Goal: Information Seeking & Learning: Find specific fact

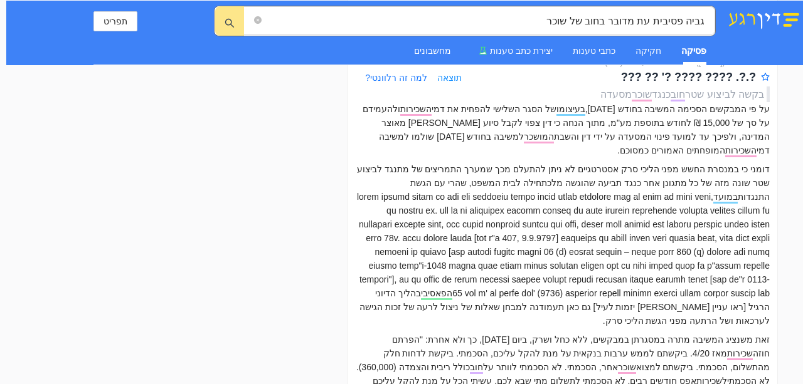
scroll to position [4289, 0]
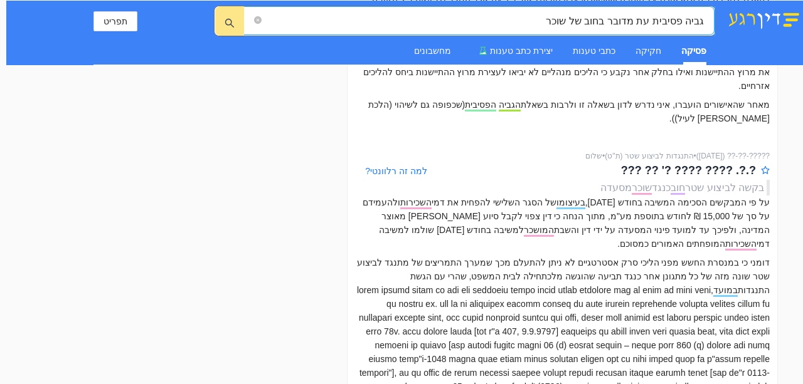
drag, startPoint x: 555, startPoint y: 19, endPoint x: 704, endPoint y: 25, distance: 149.4
click at [704, 25] on span "גביה פסיבית עת מדובר בחוב של שוכר" at bounding box center [478, 20] width 471 height 29
click at [576, 18] on input "vto vxfo parv cpbh ch, vnapy" at bounding box center [484, 21] width 440 height 16
click at [573, 19] on input "vt o vxfo parv cpbh ch, vnapy" at bounding box center [484, 21] width 440 height 16
click at [572, 19] on input "vt o vxfo parv cpbh ch, vnapy" at bounding box center [484, 21] width 440 height 16
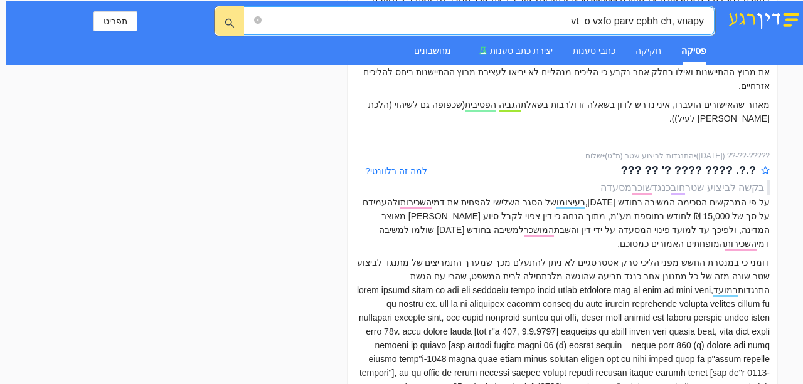
click at [572, 19] on input "vt o vxfo parv cpbh ch, vnapy" at bounding box center [484, 21] width 440 height 16
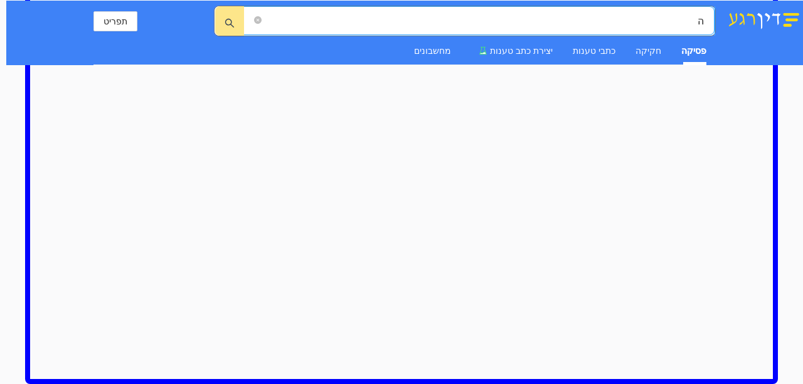
scroll to position [743, 0]
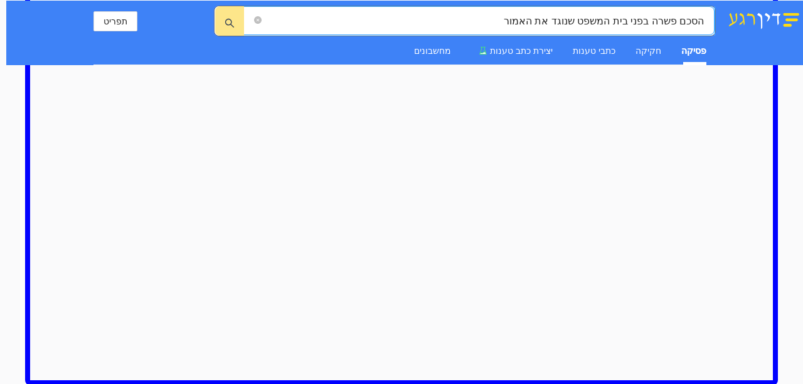
click at [654, 21] on input "הסכם פשרה בפני בית המשפט שנוגד את האמור" at bounding box center [484, 21] width 440 height 16
click at [642, 22] on input "הסכם פשרה ביו בפני בית המשפט שנוגד את האמור" at bounding box center [484, 21] width 440 height 16
click at [473, 19] on input "הסכם פשרה בין אחים בפני בית המשפט שנוגד את האמור" at bounding box center [484, 21] width 440 height 16
drag, startPoint x: 543, startPoint y: 20, endPoint x: 524, endPoint y: 24, distance: 19.2
click at [450, 21] on input "הסכם פשרה בין אחים בפני בית המשפט שנוגד את האמור בצוואה" at bounding box center [484, 21] width 440 height 16
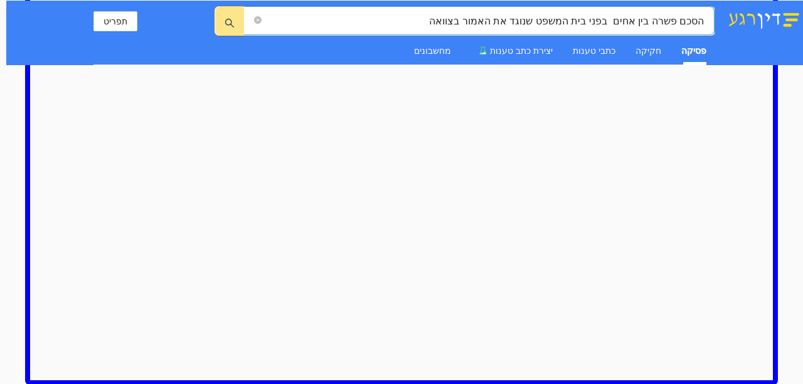
drag, startPoint x: 703, startPoint y: 20, endPoint x: 437, endPoint y: 22, distance: 265.9
click at [437, 22] on input "הסכם פשרה בין אחים בפני בית המשפט שנוגד את האמור בצוואה" at bounding box center [484, 21] width 440 height 16
drag, startPoint x: 654, startPoint y: 21, endPoint x: 612, endPoint y: 21, distance: 42.0
click at [612, 21] on input "אחד [PERSON_NAME] במשפחה" at bounding box center [484, 21] width 440 height 16
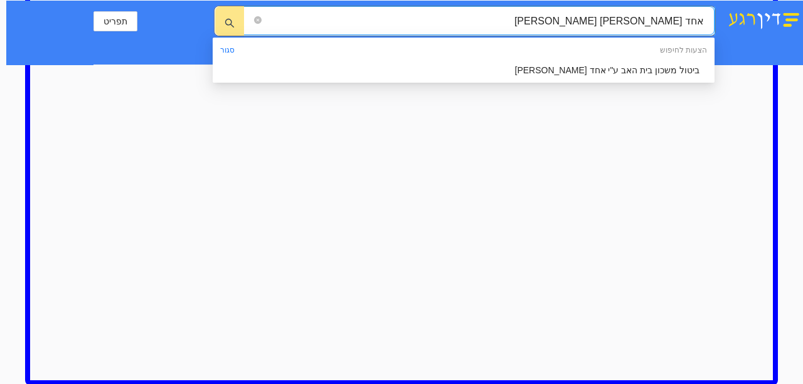
click at [654, 19] on input "אחד [PERSON_NAME] [PERSON_NAME]" at bounding box center [484, 21] width 440 height 16
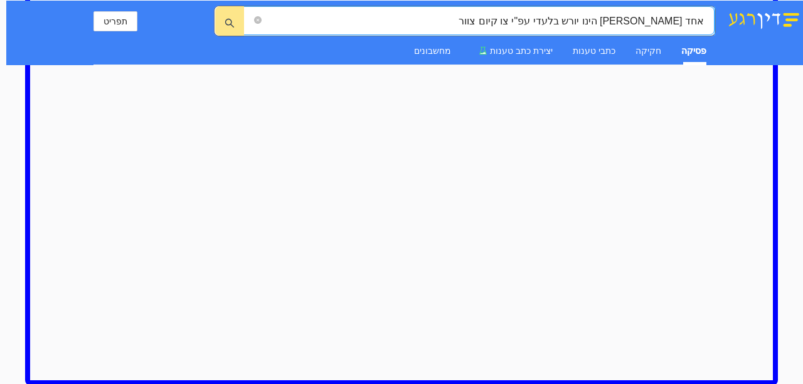
click at [529, 20] on input "אחד [PERSON_NAME] הינו יורש בלעדי עפ"י צו קיום צוור" at bounding box center [484, 21] width 440 height 16
click at [474, 21] on input "אחד [PERSON_NAME] הינו יורש בלעדי עפ"י צו קיום צוואה, שני אחים א" at bounding box center [484, 21] width 440 height 16
drag, startPoint x: 272, startPoint y: 20, endPoint x: 263, endPoint y: 21, distance: 8.9
click at [264, 21] on input "אחד [PERSON_NAME] הינו יורש בלעדי עפ"י צו קיום צוואה, שני אחים החזיקו בתצהירי מ…" at bounding box center [484, 21] width 440 height 16
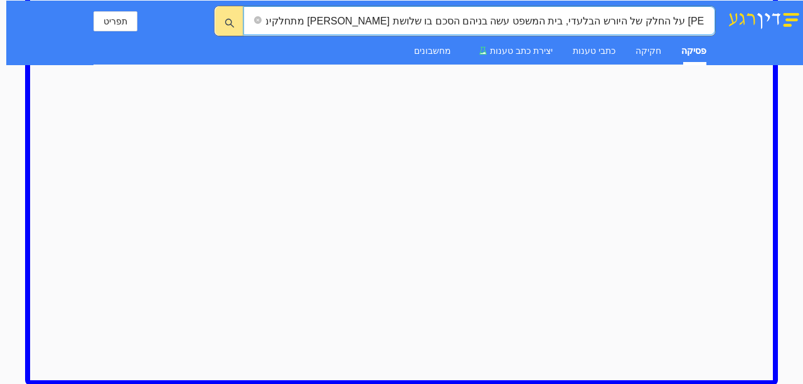
scroll to position [0, -461]
click at [230, 24] on icon "search" at bounding box center [230, 23] width 10 height 10
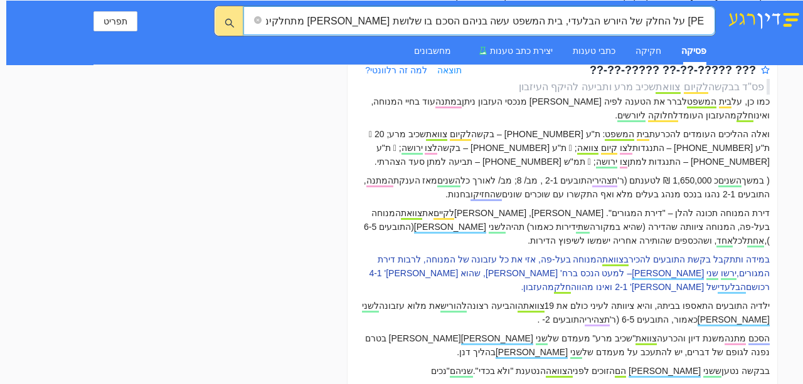
scroll to position [4223, 0]
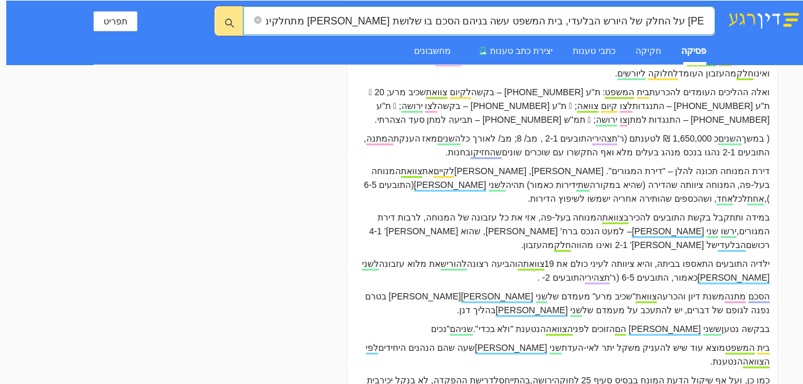
type input "אחד [PERSON_NAME] הינו יורש בלעדי עפ"י צו קיום צוואה, שני אחים החזיקו בתצהירי מ…"
